Goal: Transaction & Acquisition: Purchase product/service

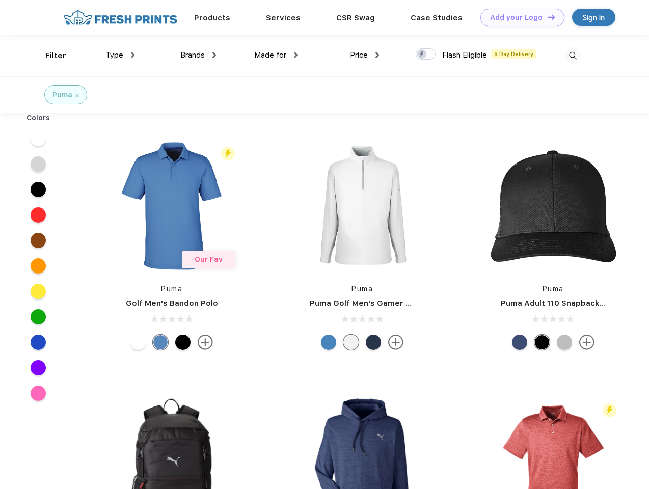
scroll to position [1, 0]
click at [518, 17] on link "Add your Logo Design Tool" at bounding box center [522, 18] width 84 height 18
click at [0, 0] on div "Design Tool" at bounding box center [0, 0] width 0 height 0
click at [546, 17] on link "Add your Logo Design Tool" at bounding box center [522, 18] width 84 height 18
click at [49, 56] on div "Filter" at bounding box center [55, 56] width 21 height 12
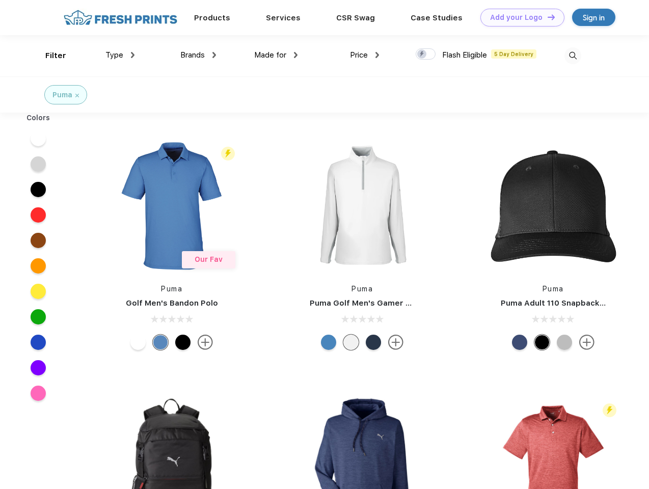
click at [120, 55] on span "Type" at bounding box center [114, 54] width 18 height 9
click at [198, 55] on span "Brands" at bounding box center [192, 54] width 24 height 9
click at [276, 55] on span "Made for" at bounding box center [270, 54] width 32 height 9
click at [365, 55] on span "Price" at bounding box center [359, 54] width 18 height 9
click at [426, 54] on div at bounding box center [426, 53] width 20 height 11
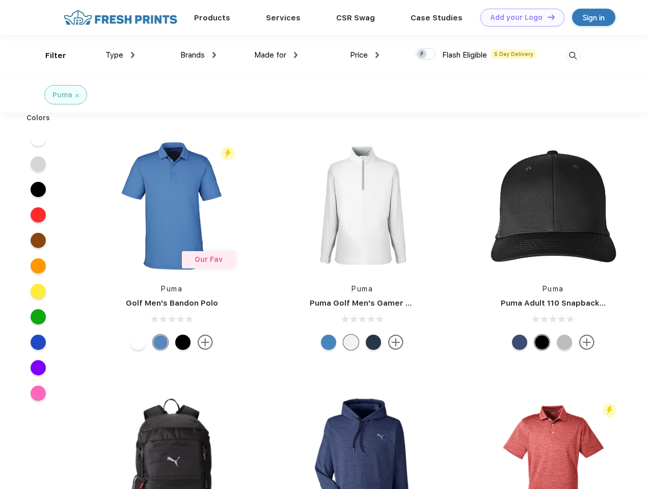
click at [422, 54] on input "checkbox" at bounding box center [419, 51] width 7 height 7
click at [572, 56] on img at bounding box center [572, 55] width 17 height 17
